Goal: Transaction & Acquisition: Purchase product/service

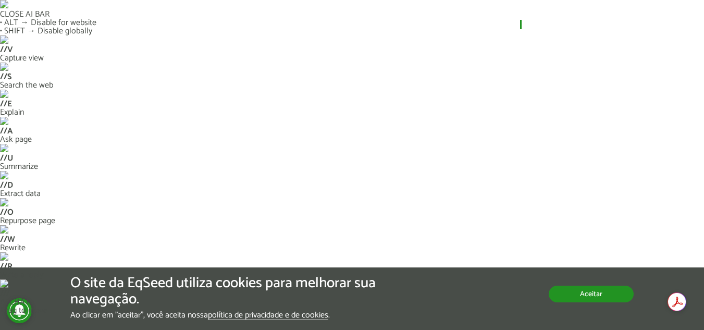
click at [610, 291] on button "Aceitar" at bounding box center [591, 294] width 85 height 17
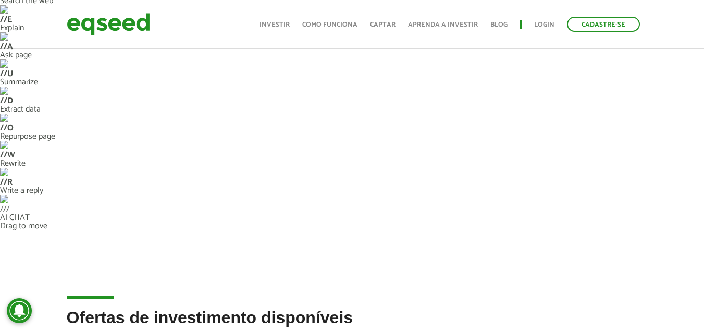
click at [704, 79] on html "CLOSE AI BAR • ALT → Disable for website • SHIFT → Disable globally // V Captur…" at bounding box center [352, 81] width 704 height 330
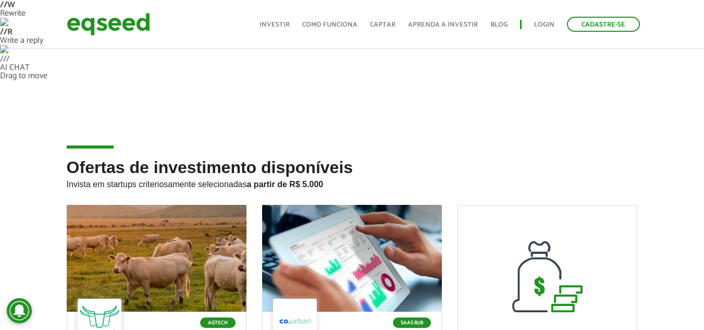
scroll to position [171, 0]
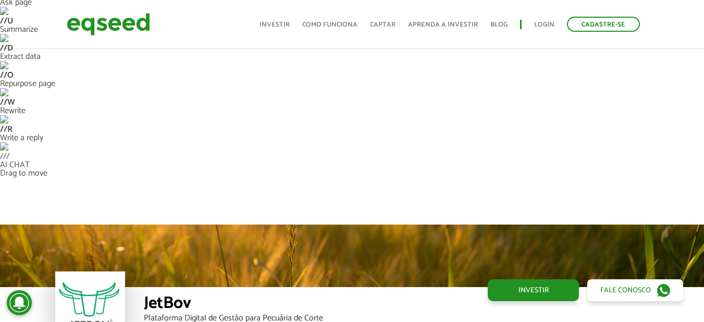
scroll to position [1225, 0]
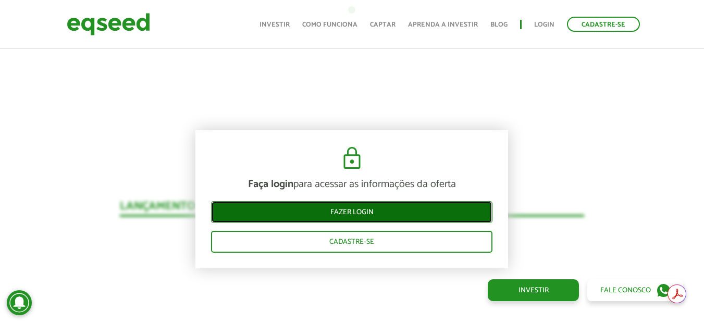
click at [371, 211] on link "Fazer login" at bounding box center [351, 212] width 281 height 22
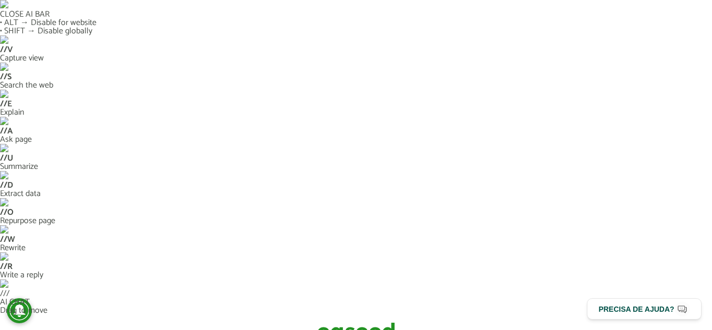
type input "**********"
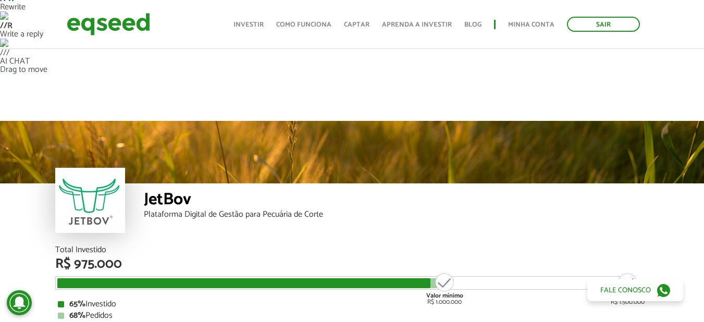
drag, startPoint x: 708, startPoint y: 29, endPoint x: 708, endPoint y: 39, distance: 9.9
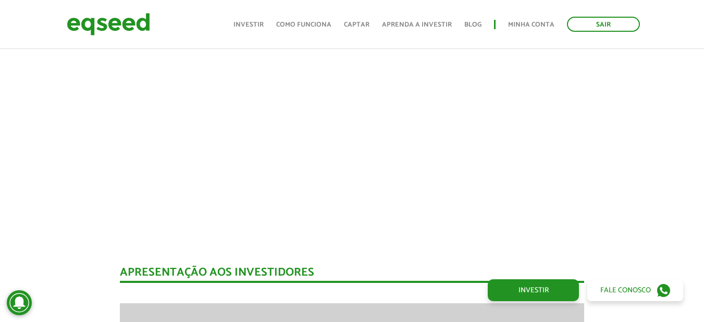
scroll to position [1315, 0]
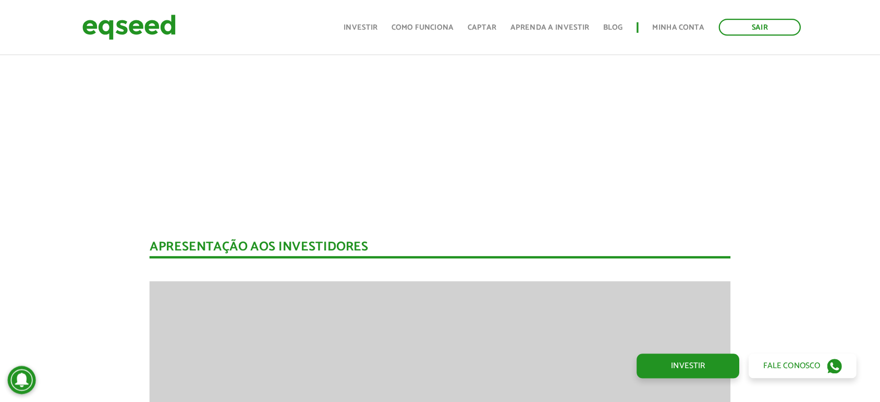
scroll to position [1099, 0]
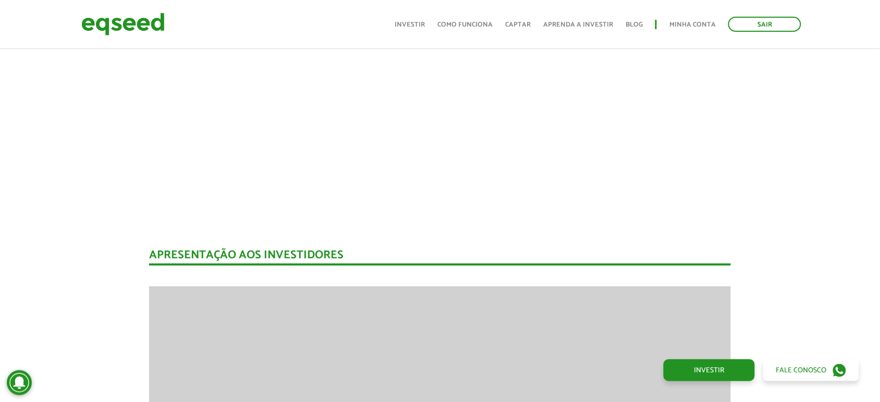
drag, startPoint x: 699, startPoint y: 0, endPoint x: 0, endPoint y: 253, distance: 743.2
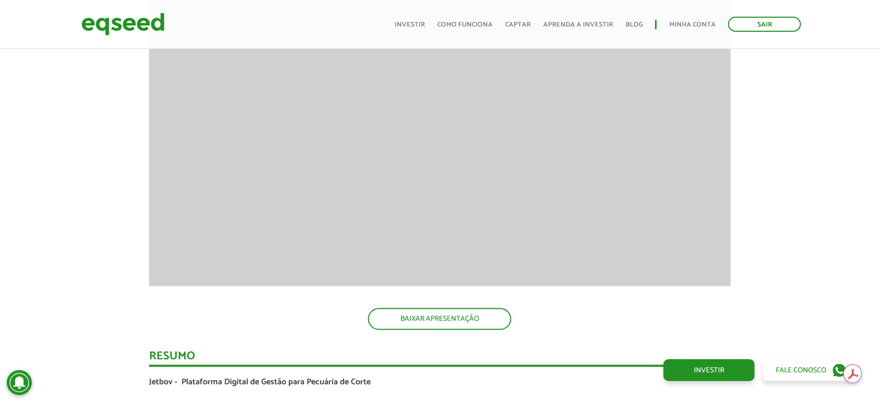
scroll to position [1437, 0]
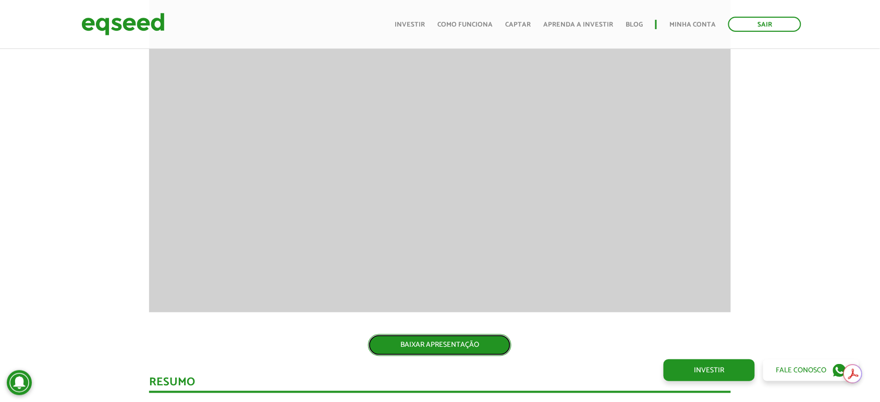
click at [439, 322] on link "BAIXAR APRESENTAÇÃO" at bounding box center [439, 346] width 143 height 22
